Goal: Transaction & Acquisition: Book appointment/travel/reservation

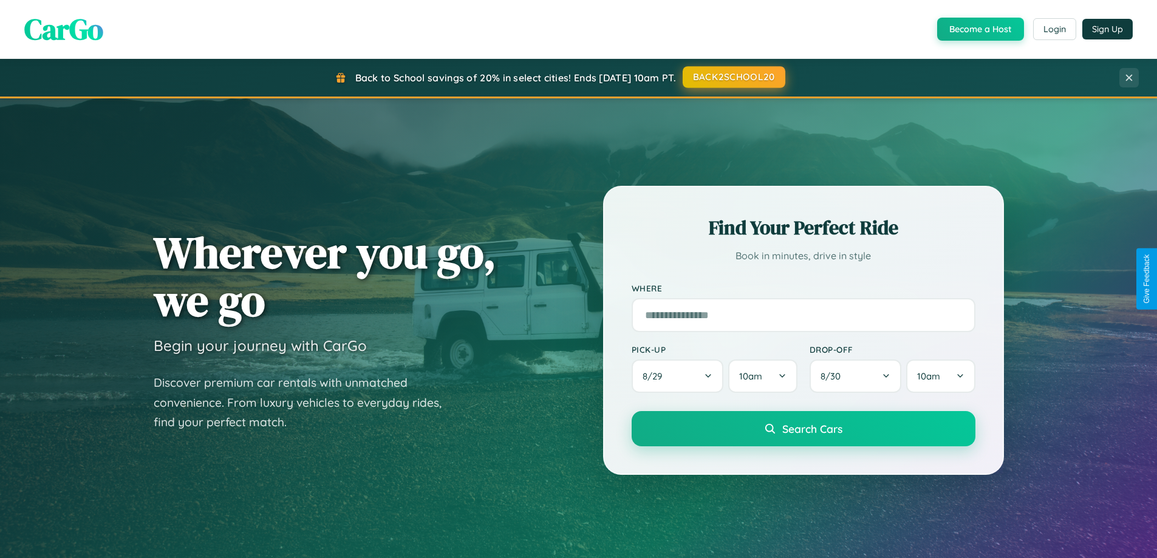
click at [733, 77] on button "BACK2SCHOOL20" at bounding box center [734, 77] width 103 height 22
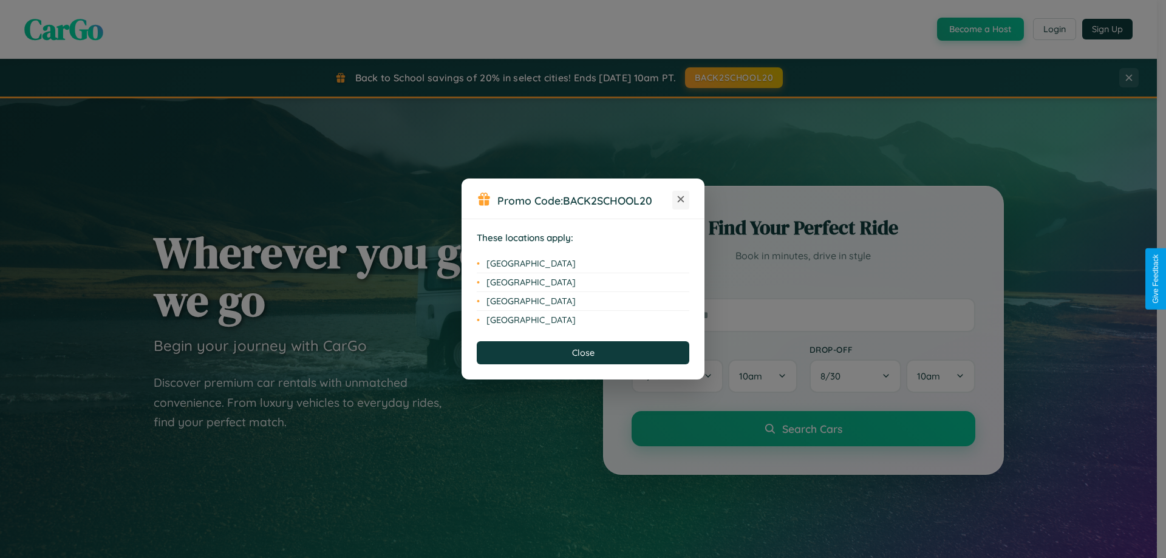
click at [681, 200] on icon at bounding box center [681, 199] width 7 height 7
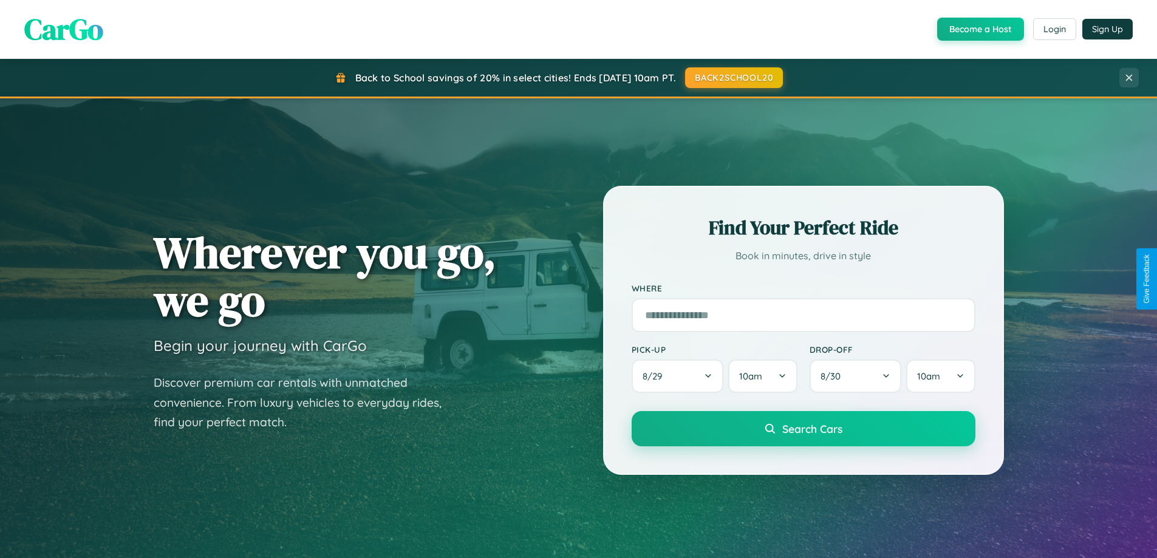
scroll to position [523, 0]
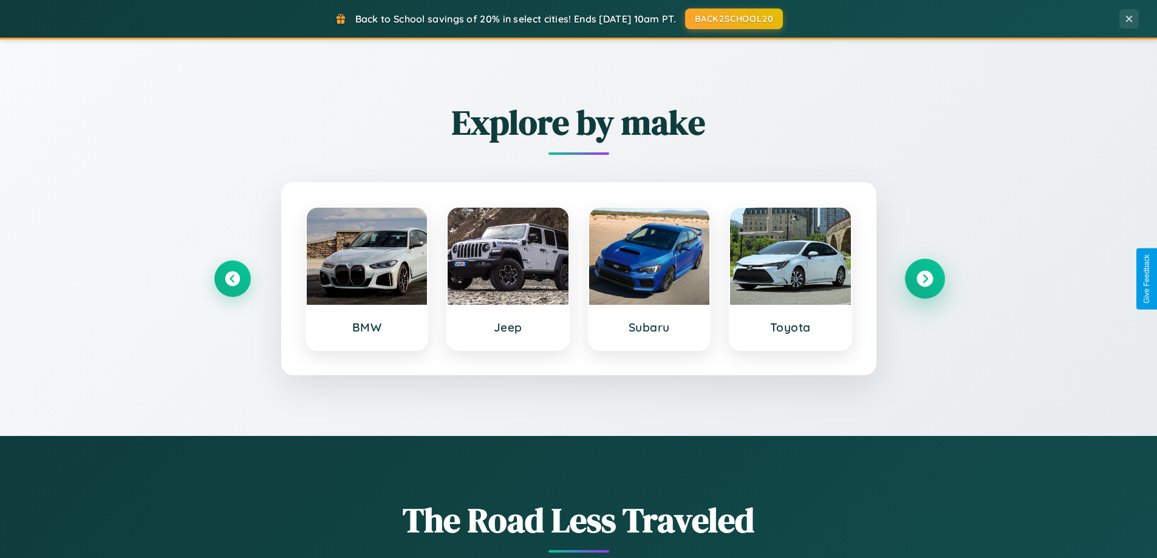
click at [924, 279] on icon at bounding box center [924, 279] width 16 height 16
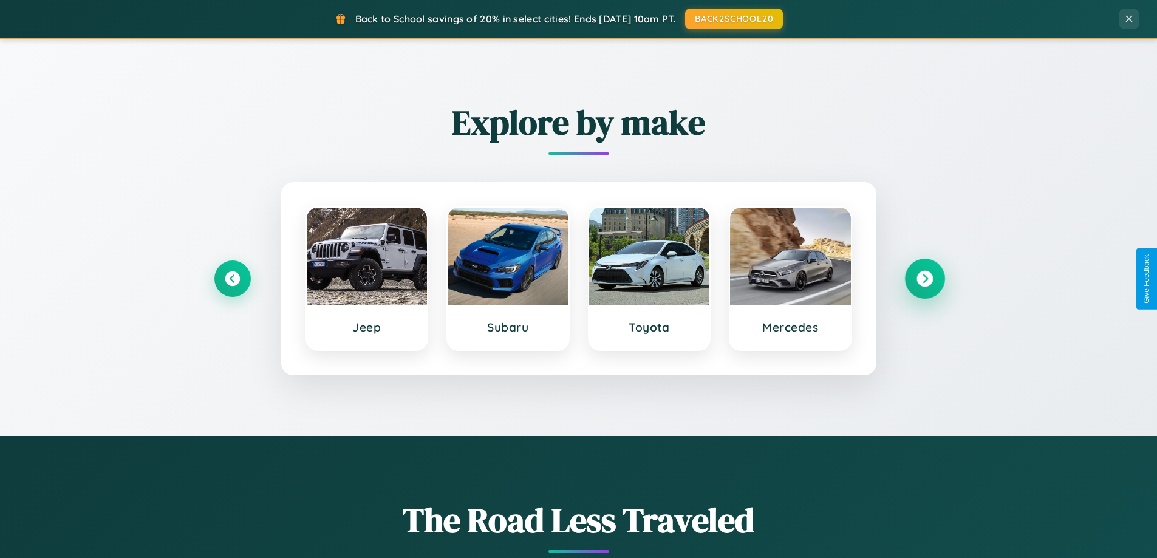
click at [924, 279] on icon at bounding box center [924, 279] width 16 height 16
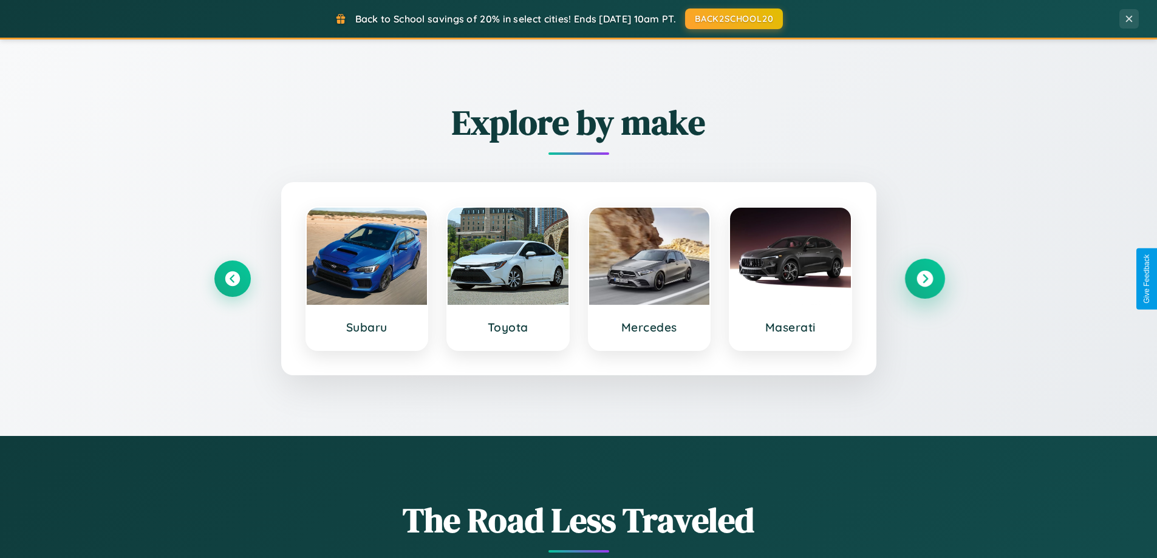
click at [924, 279] on icon at bounding box center [924, 279] width 16 height 16
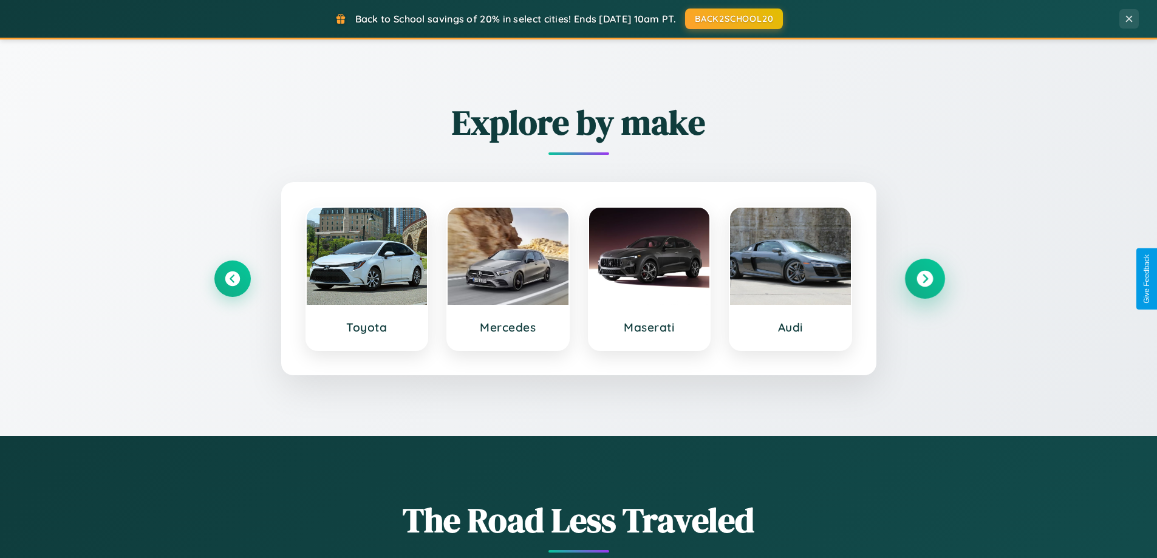
click at [924, 279] on icon at bounding box center [924, 279] width 16 height 16
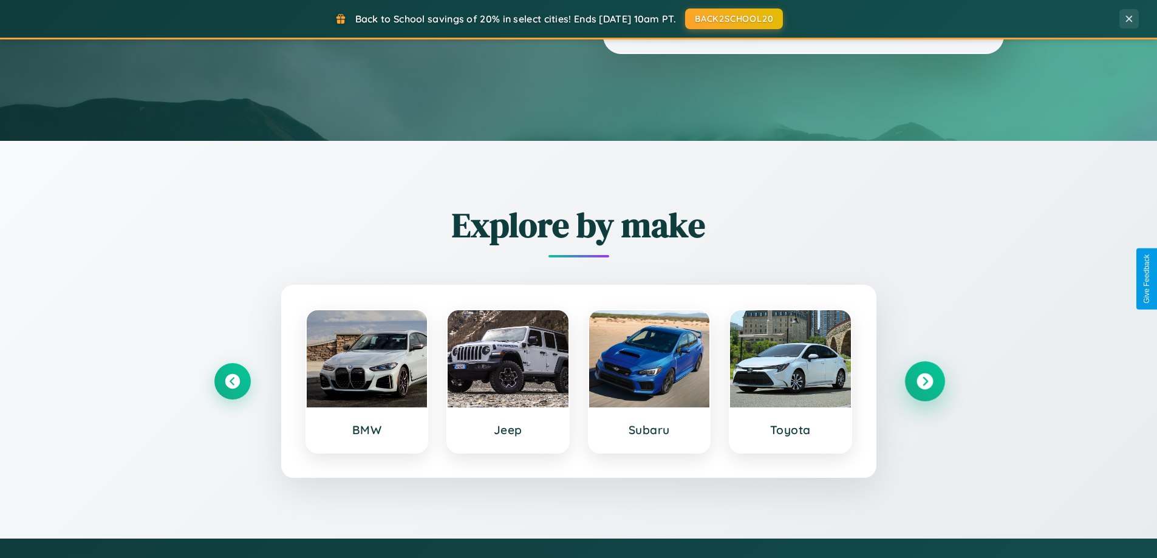
scroll to position [0, 0]
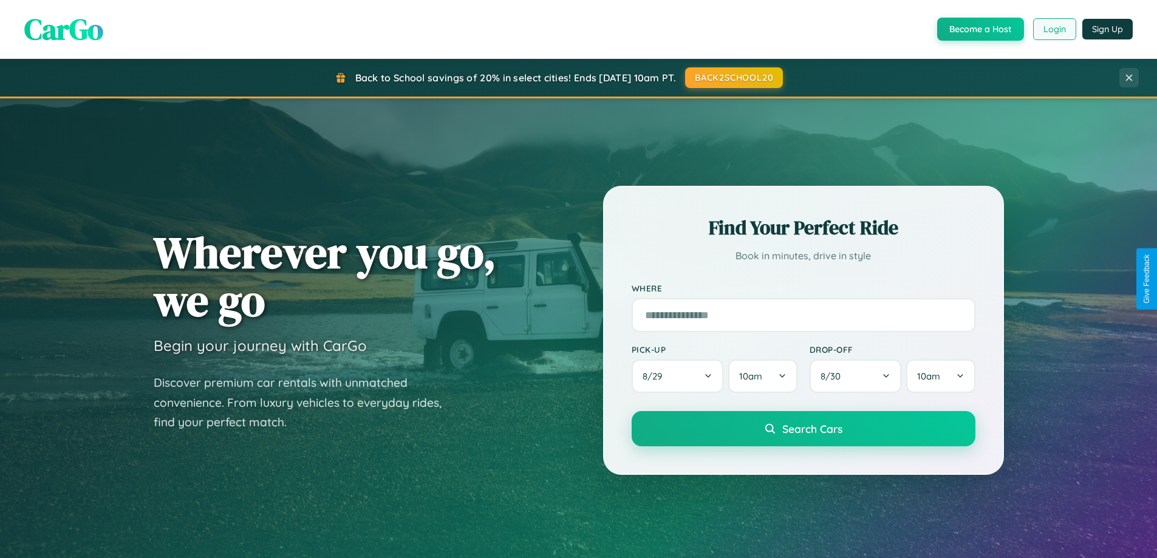
click at [1054, 29] on button "Login" at bounding box center [1054, 29] width 43 height 22
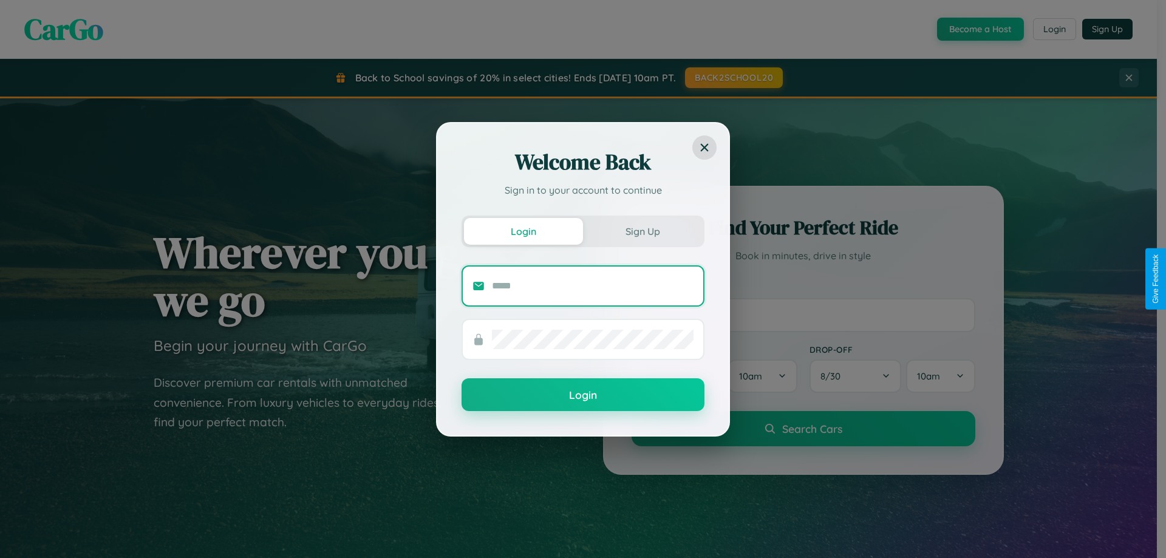
click at [593, 285] on input "text" at bounding box center [593, 285] width 202 height 19
type input "**********"
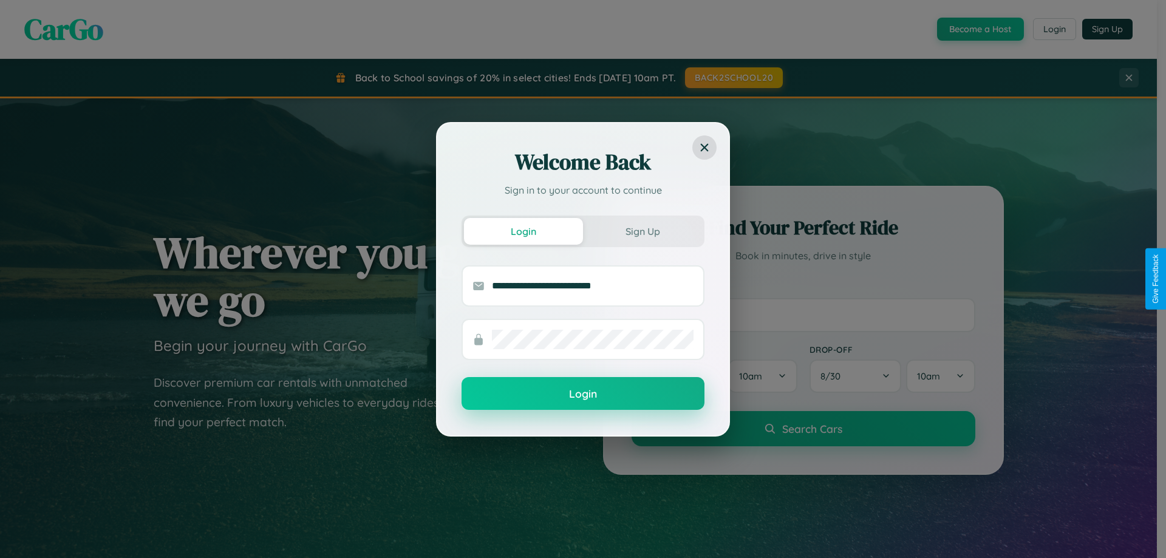
click at [583, 394] on button "Login" at bounding box center [583, 393] width 243 height 33
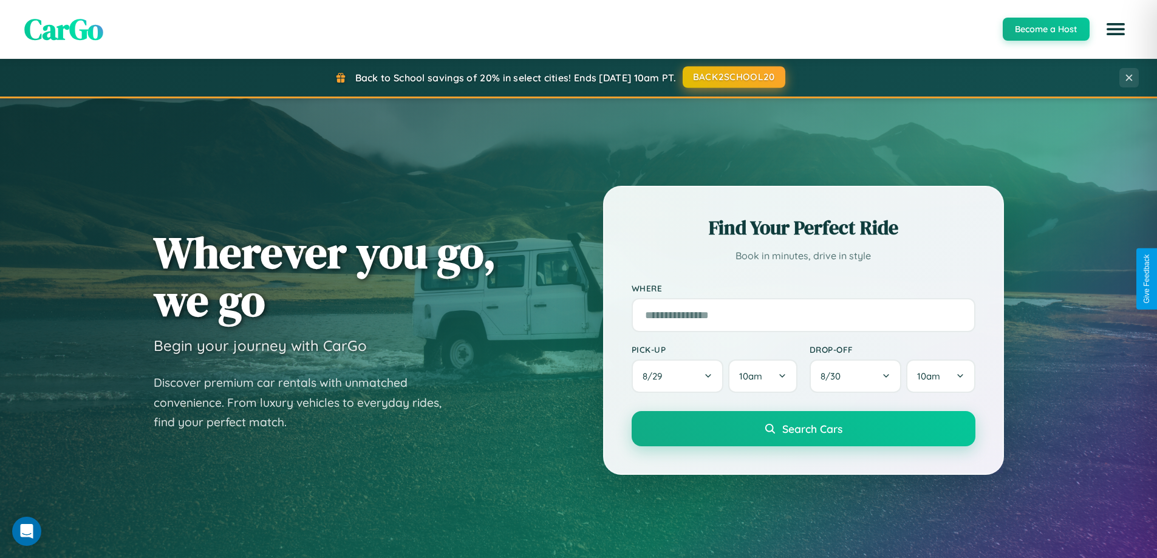
click at [733, 77] on button "BACK2SCHOOL20" at bounding box center [734, 77] width 103 height 22
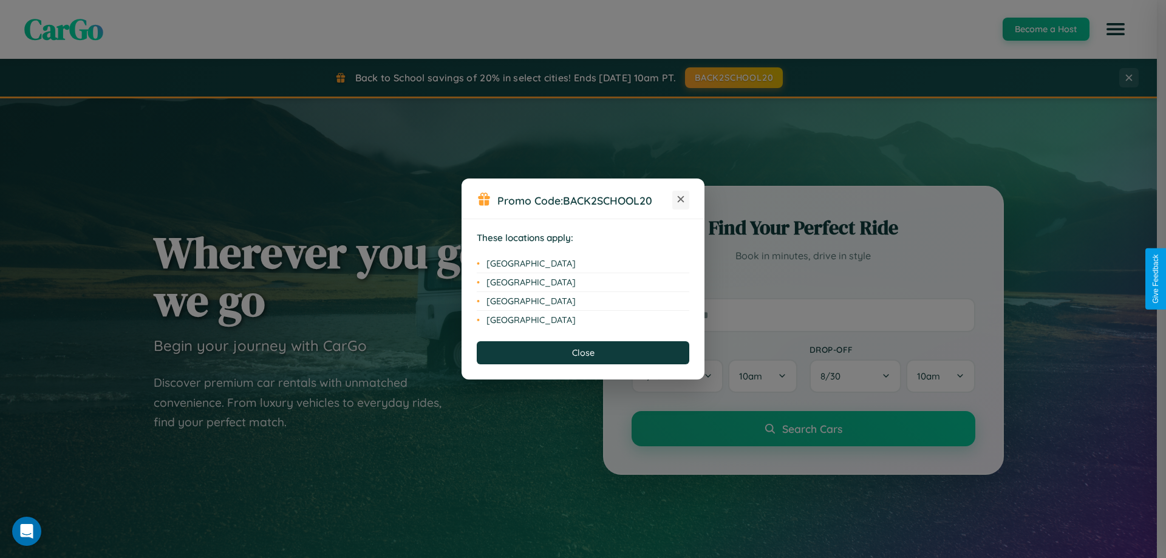
click at [681, 200] on icon at bounding box center [681, 199] width 7 height 7
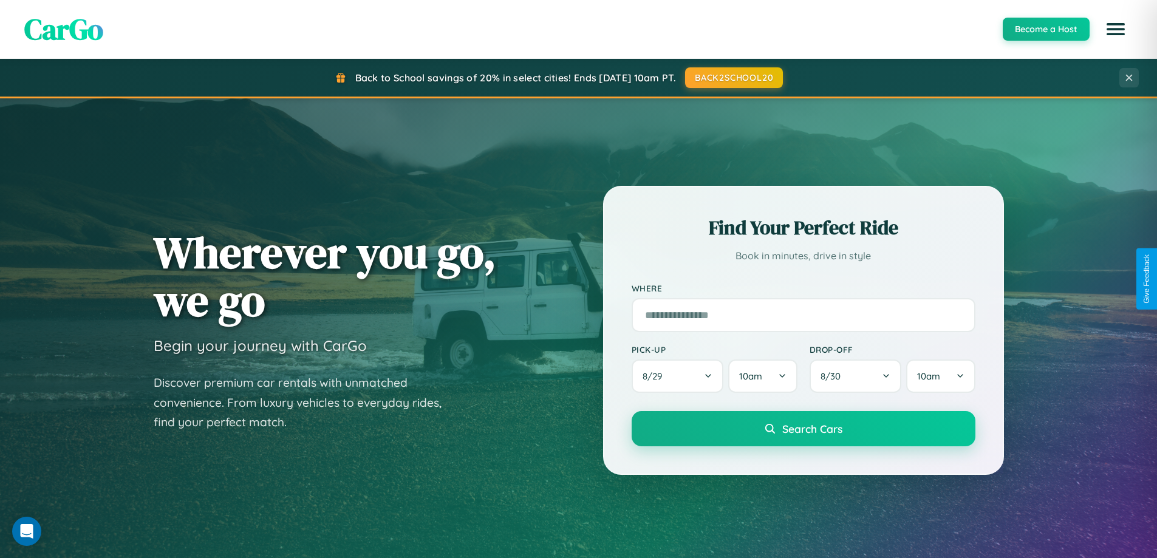
scroll to position [1951, 0]
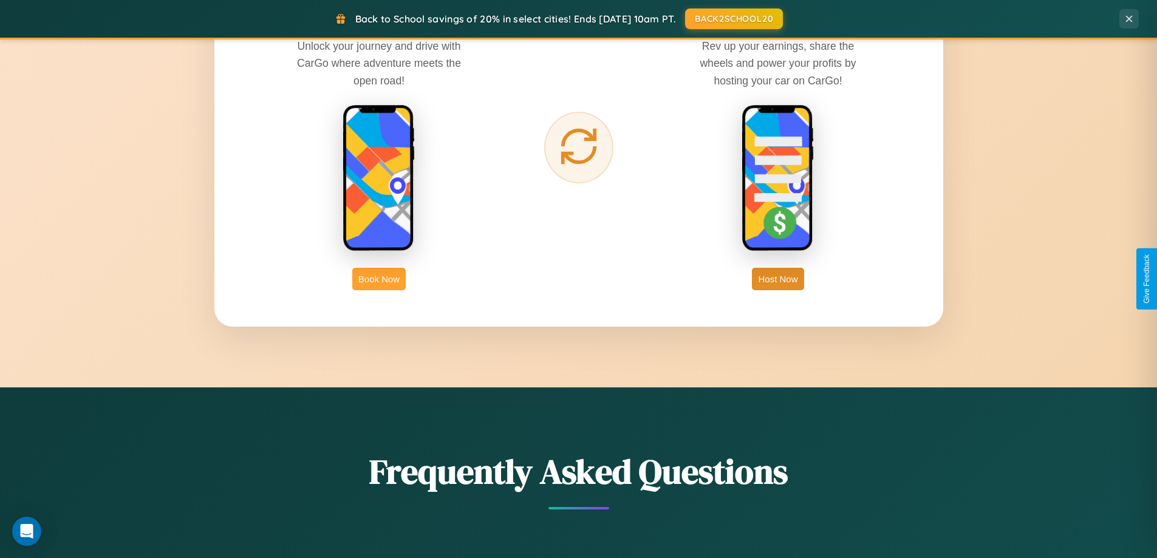
click at [379, 279] on button "Book Now" at bounding box center [378, 279] width 53 height 22
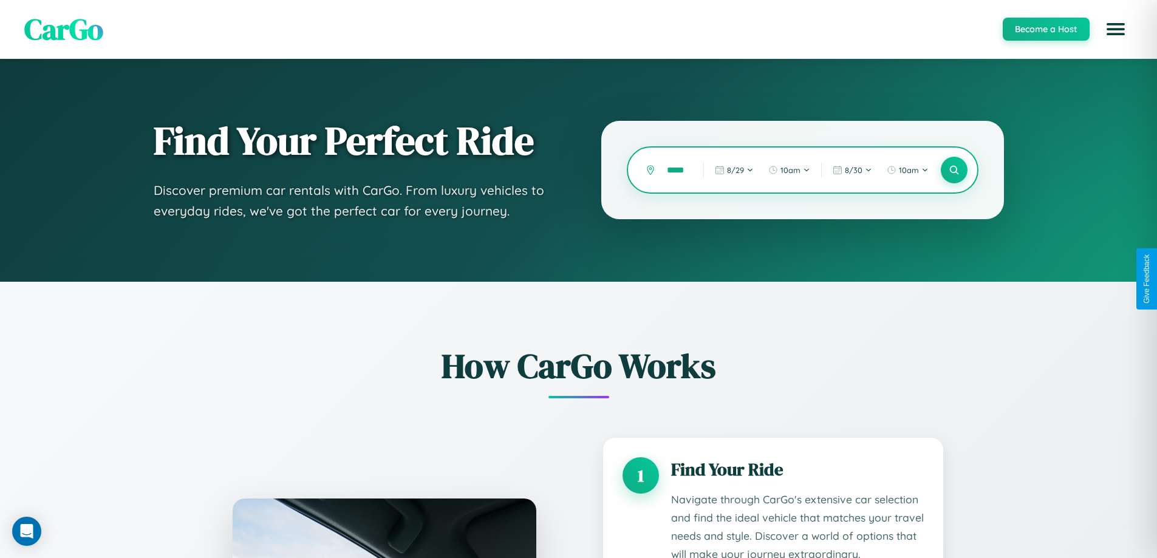
type input "******"
